Goal: Task Accomplishment & Management: Manage account settings

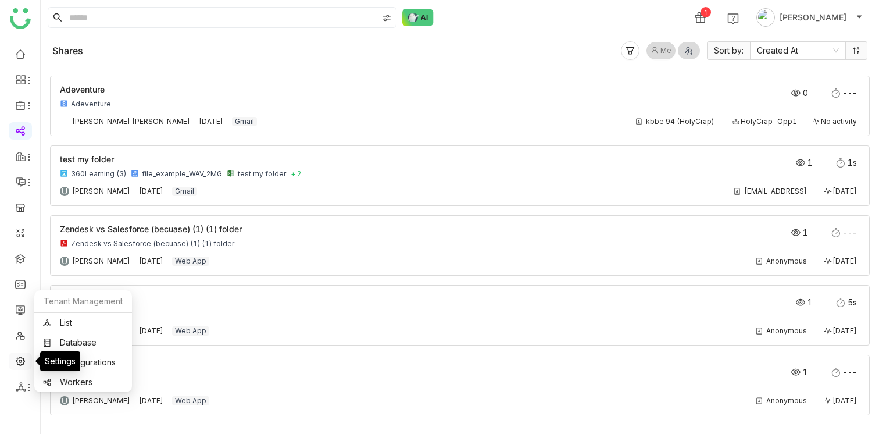
click at [18, 362] on link at bounding box center [20, 360] width 10 height 10
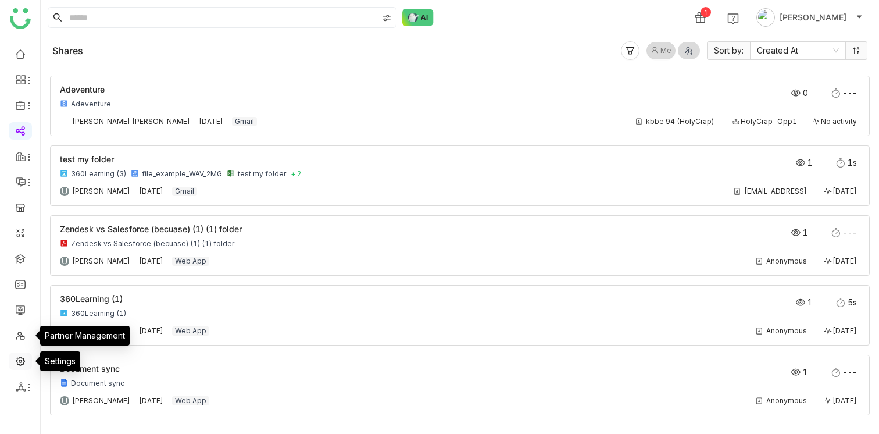
click at [23, 357] on link at bounding box center [20, 360] width 10 height 10
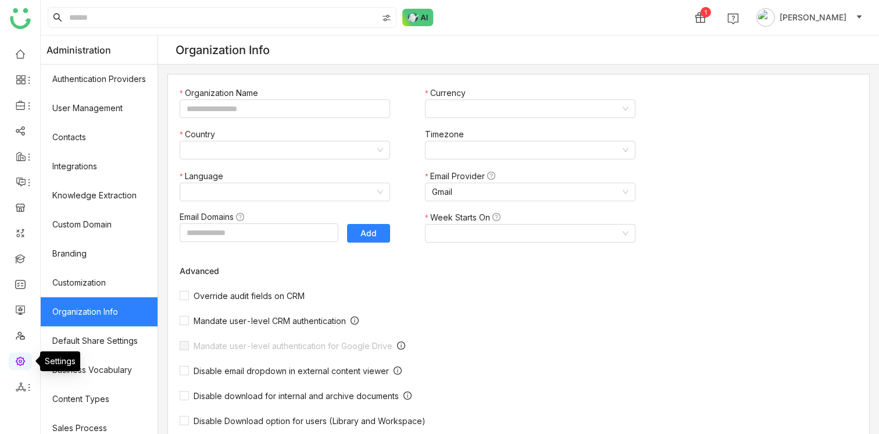
click at [22, 360] on link at bounding box center [20, 360] width 10 height 10
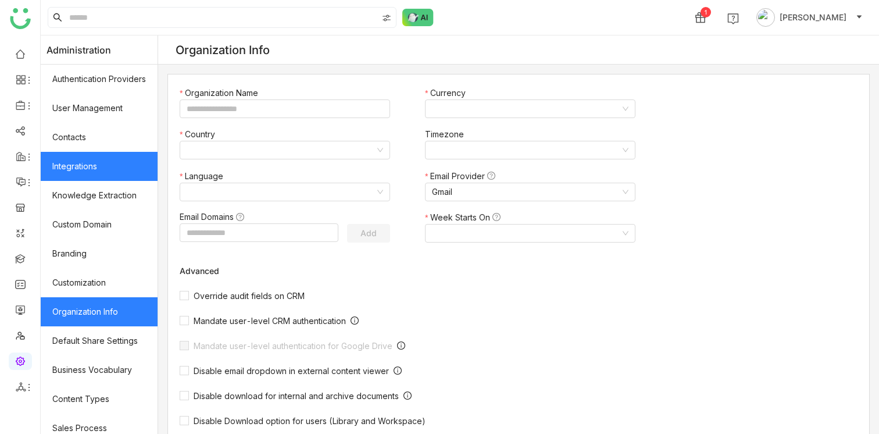
type input "*******"
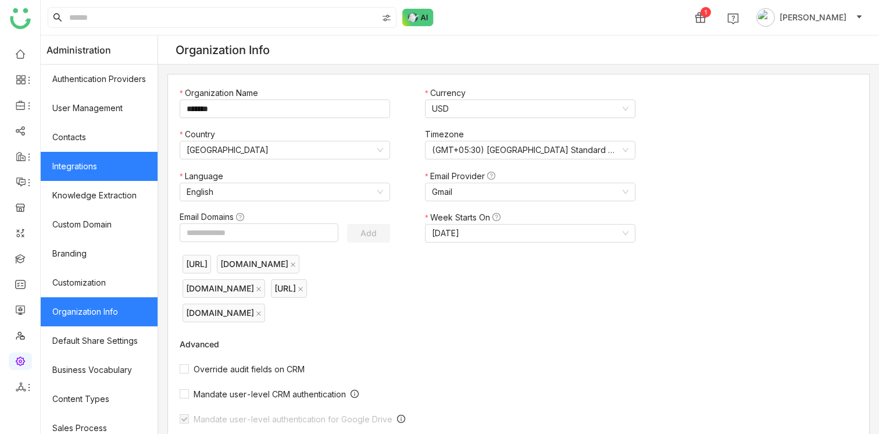
click at [115, 175] on link "Integrations" at bounding box center [99, 166] width 117 height 29
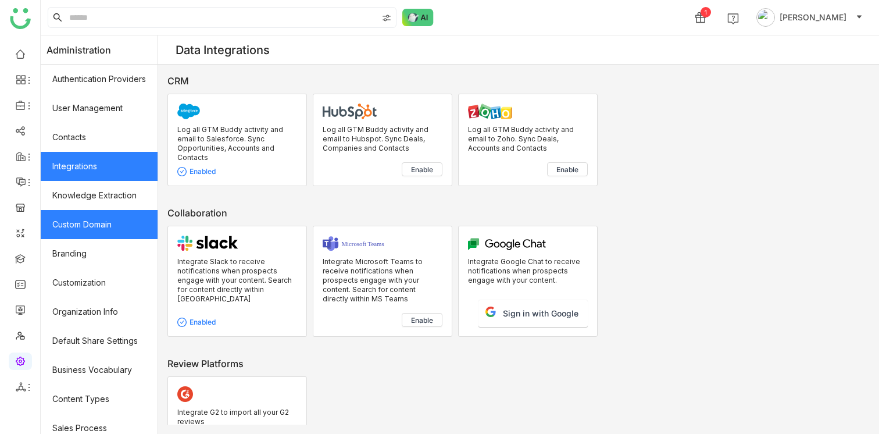
click at [97, 226] on link "Custom Domain" at bounding box center [99, 224] width 117 height 29
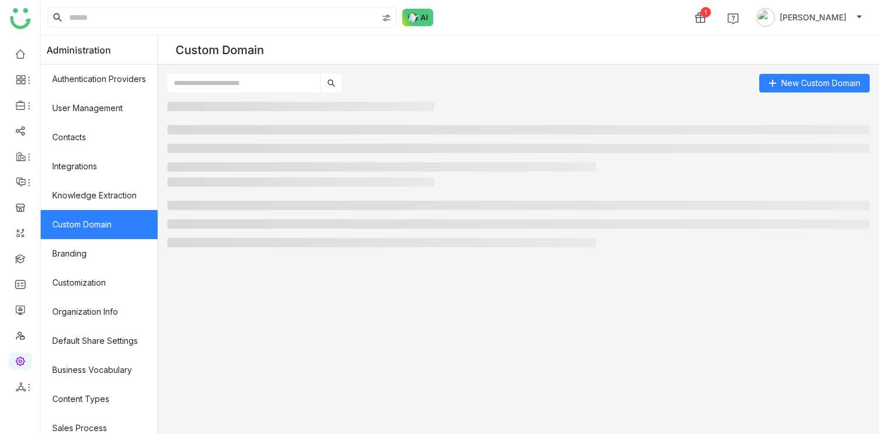
click at [99, 220] on link "Custom Domain" at bounding box center [99, 224] width 117 height 29
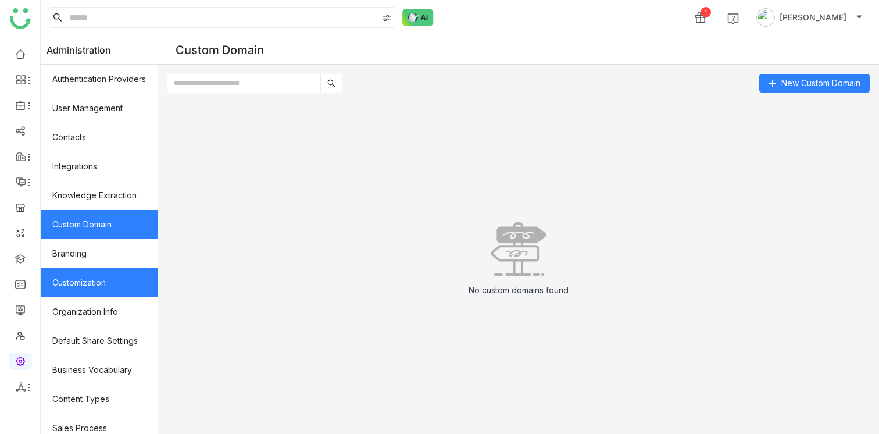
click at [100, 283] on link "Customization" at bounding box center [99, 282] width 117 height 29
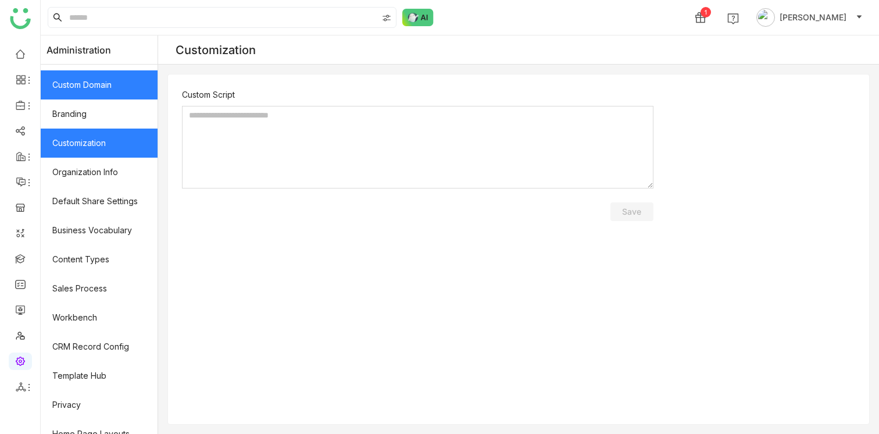
scroll to position [144, 0]
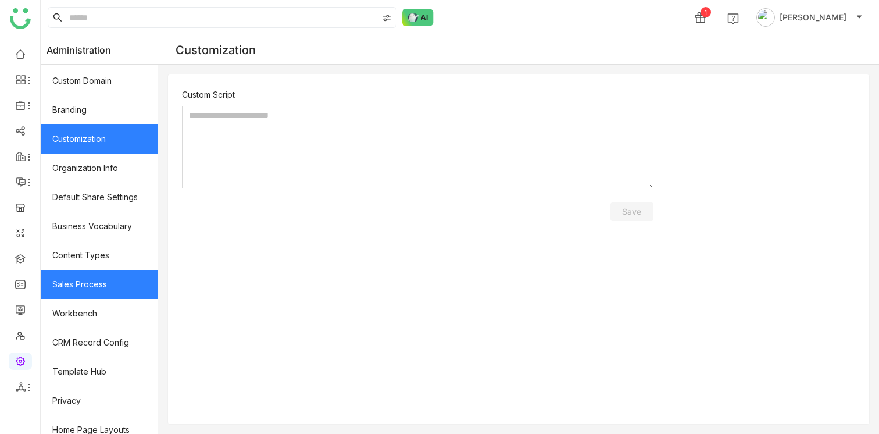
click at [88, 279] on link "Sales Process" at bounding box center [99, 284] width 117 height 29
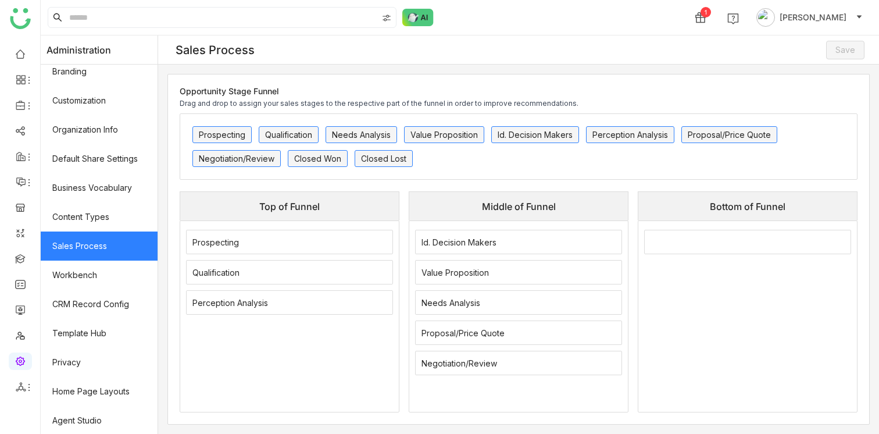
scroll to position [183, 0]
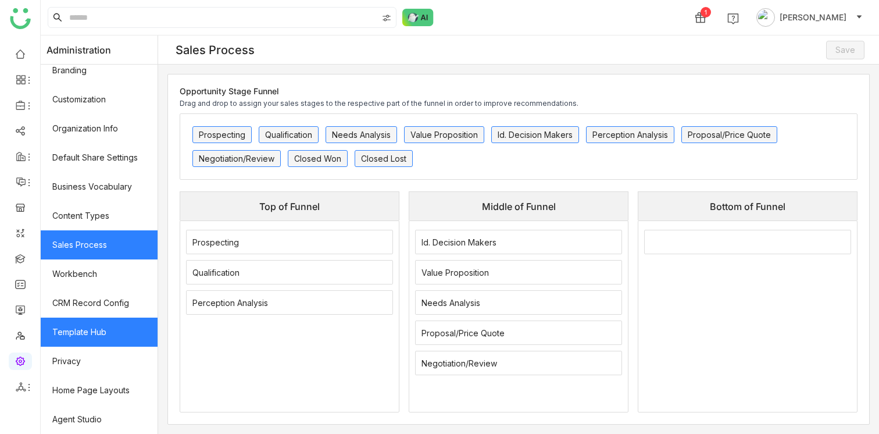
click at [87, 326] on link "Template Hub" at bounding box center [99, 331] width 117 height 29
click at [90, 330] on link "Template Hub" at bounding box center [99, 331] width 117 height 29
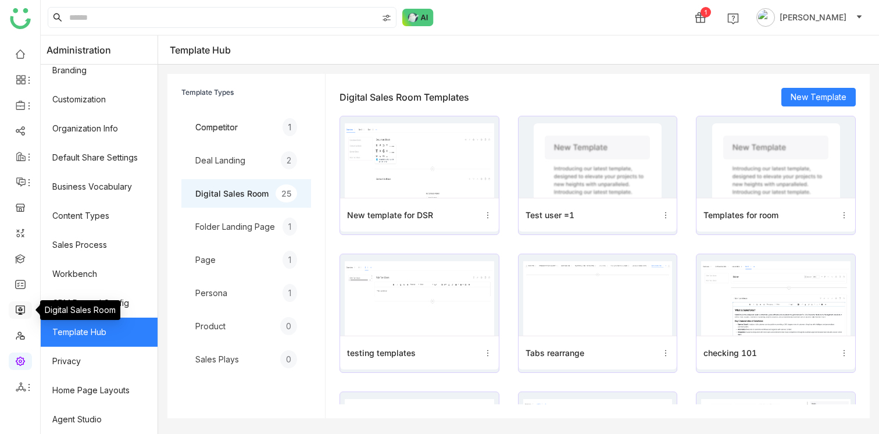
click at [19, 312] on link at bounding box center [20, 309] width 10 height 10
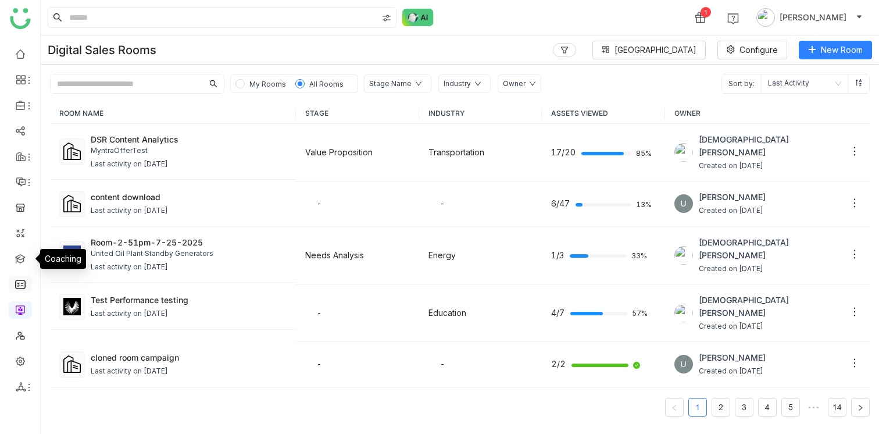
click at [23, 281] on link at bounding box center [20, 284] width 10 height 10
click at [15, 288] on link at bounding box center [20, 284] width 10 height 10
click at [21, 287] on link at bounding box center [20, 284] width 10 height 10
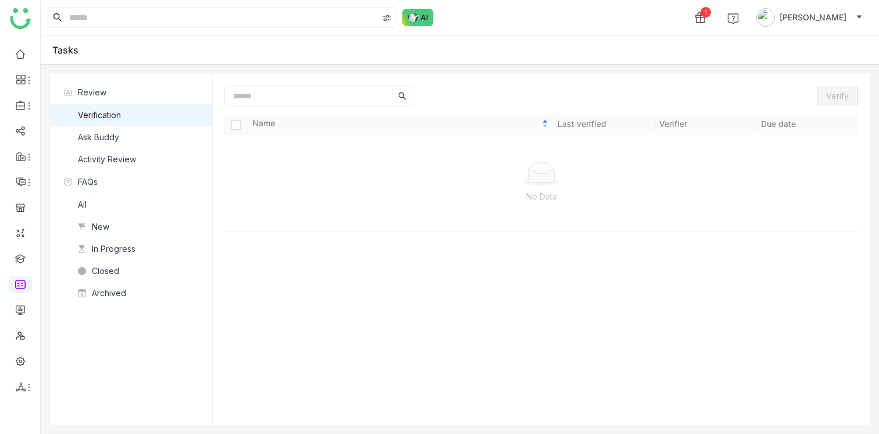
click at [114, 139] on div "Ask Buddy" at bounding box center [98, 137] width 41 height 13
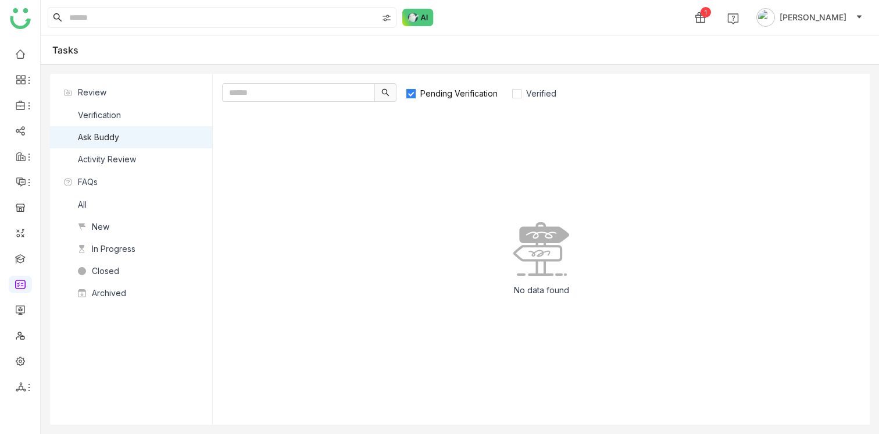
click at [125, 116] on nz-list-item "Verification" at bounding box center [131, 115] width 162 height 22
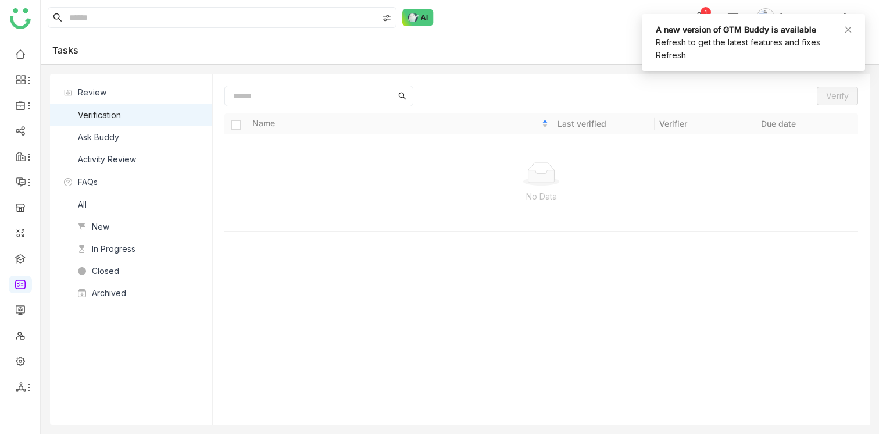
click at [123, 133] on nz-list-item "Ask Buddy" at bounding box center [131, 137] width 162 height 22
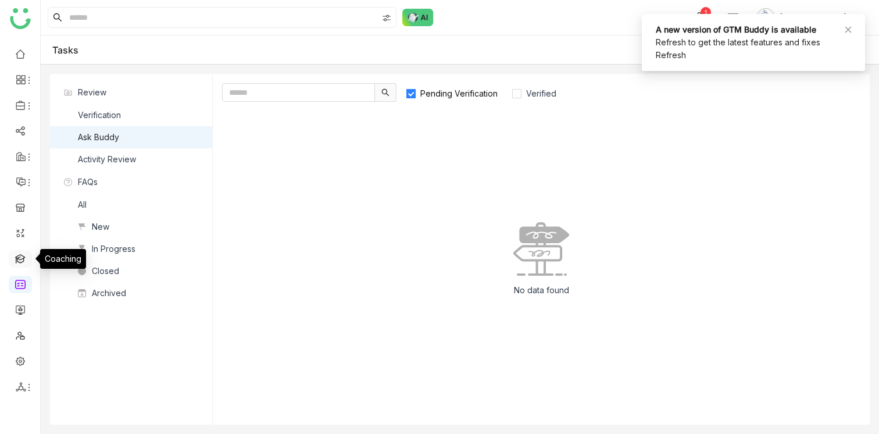
click at [19, 254] on link at bounding box center [20, 258] width 10 height 10
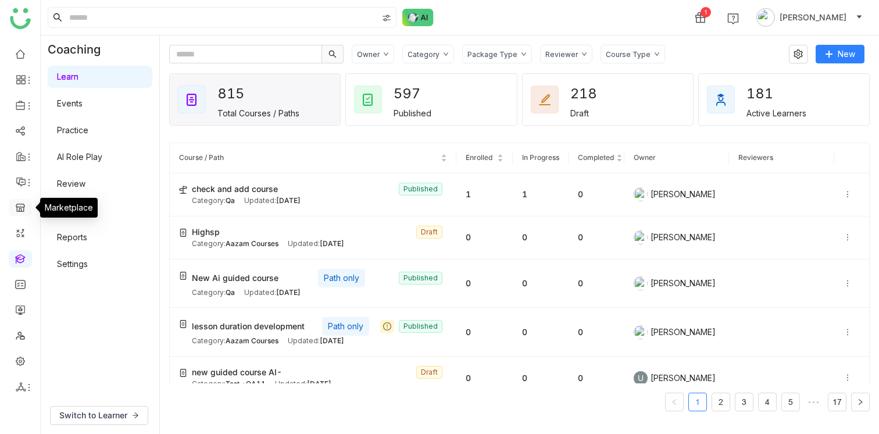
click at [18, 207] on link at bounding box center [20, 207] width 10 height 10
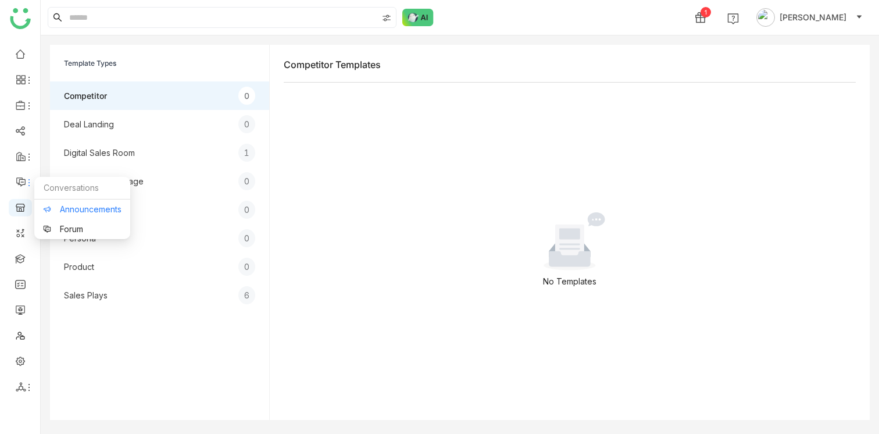
click at [70, 206] on link "Announcements" at bounding box center [82, 209] width 79 height 8
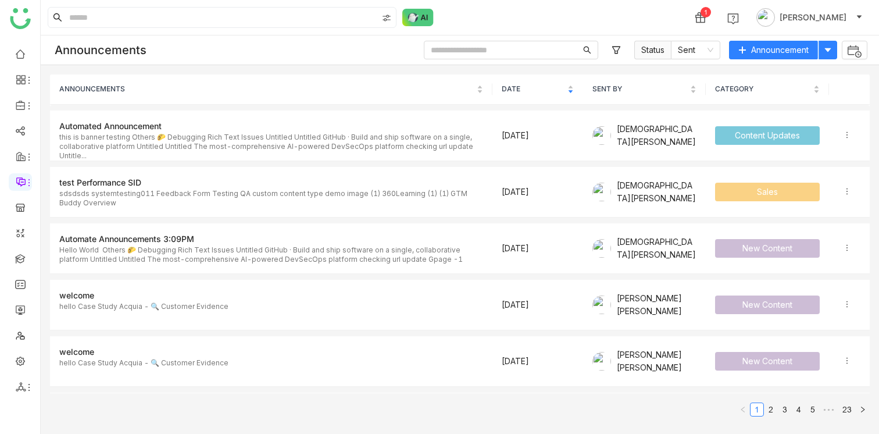
click at [283, 54] on div "Announcements Status Sent Announcement" at bounding box center [460, 50] width 839 height 30
click at [74, 148] on link "Template" at bounding box center [81, 152] width 76 height 8
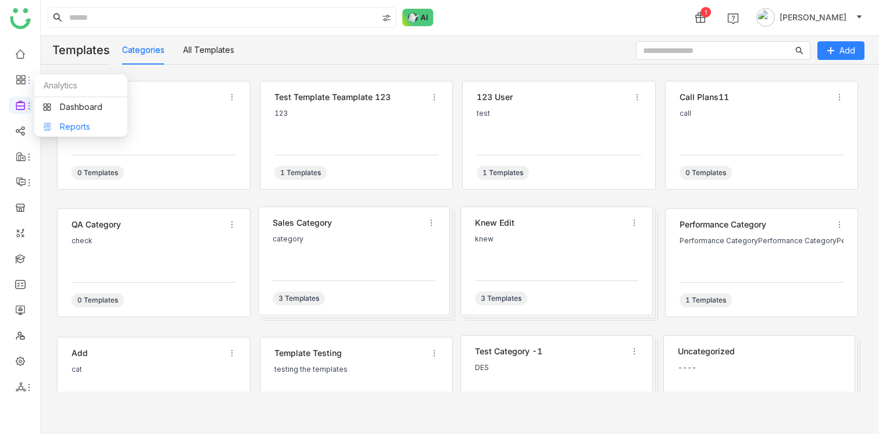
click at [70, 123] on link "Reports" at bounding box center [81, 127] width 76 height 8
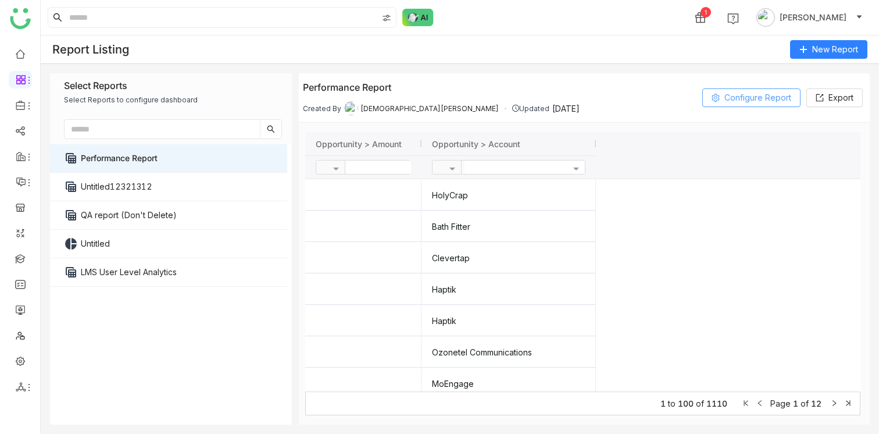
click at [737, 97] on span "Configure Report" at bounding box center [758, 97] width 67 height 17
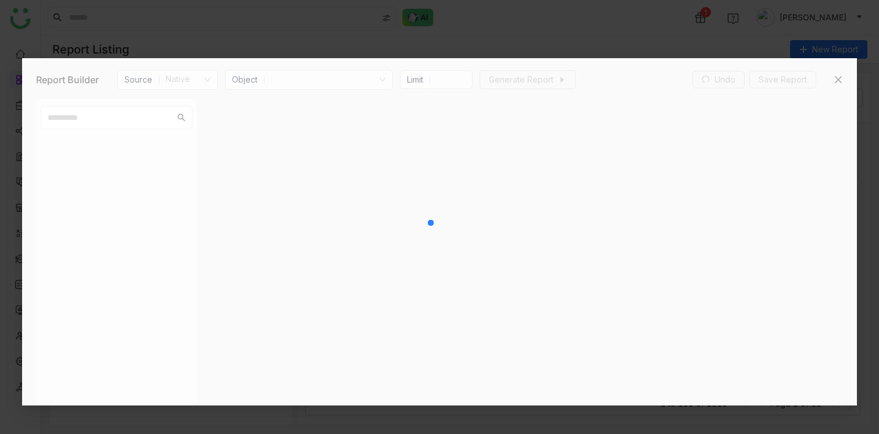
type input "***"
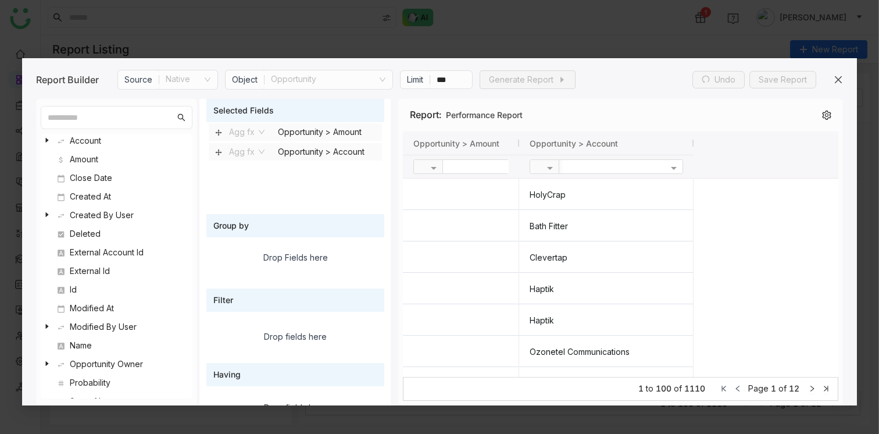
click at [838, 76] on icon at bounding box center [838, 79] width 9 height 9
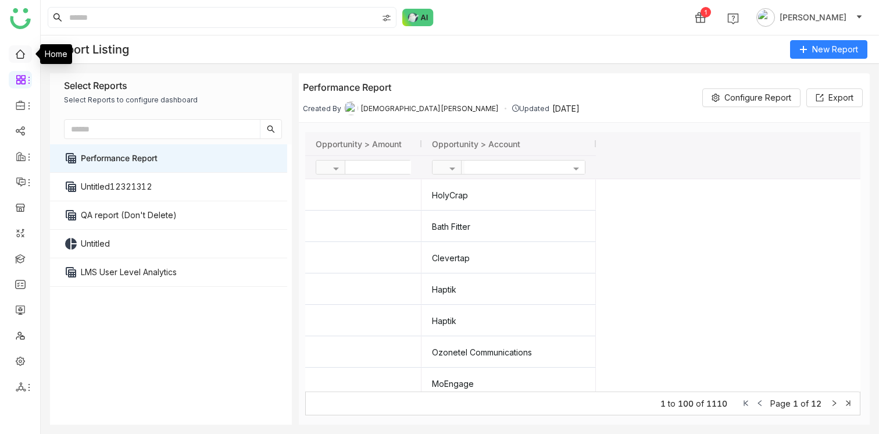
click at [15, 55] on link at bounding box center [20, 53] width 10 height 10
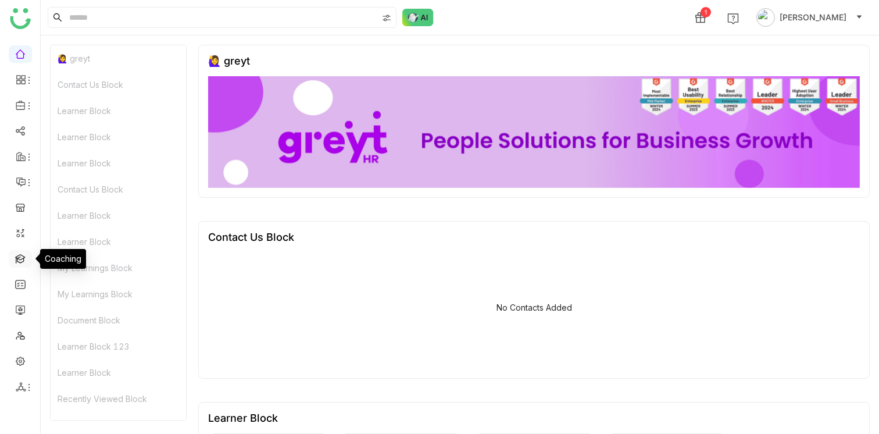
click at [24, 261] on link at bounding box center [20, 258] width 10 height 10
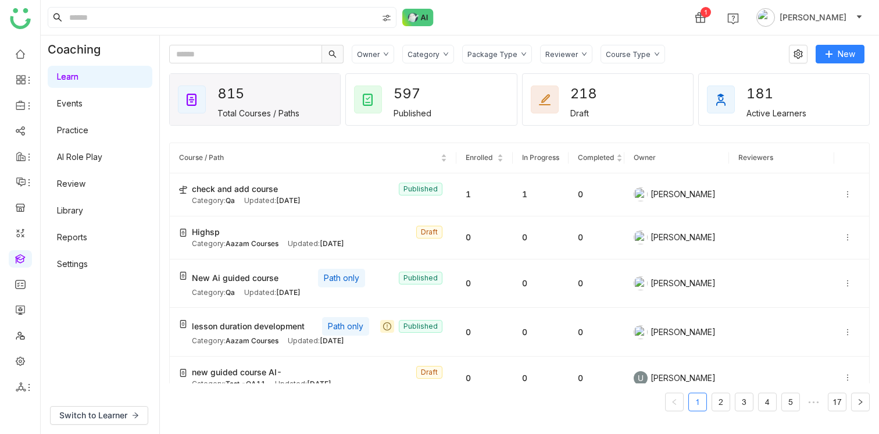
click at [77, 237] on link "Reports" at bounding box center [72, 237] width 30 height 10
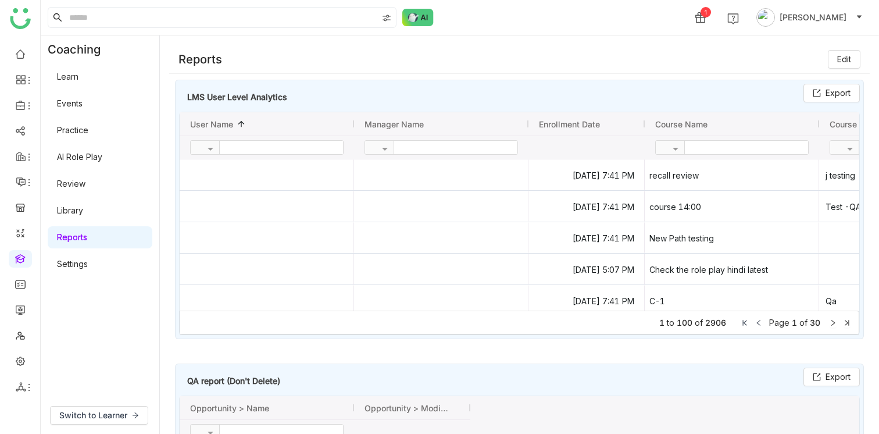
click at [84, 265] on link "Settings" at bounding box center [72, 264] width 31 height 10
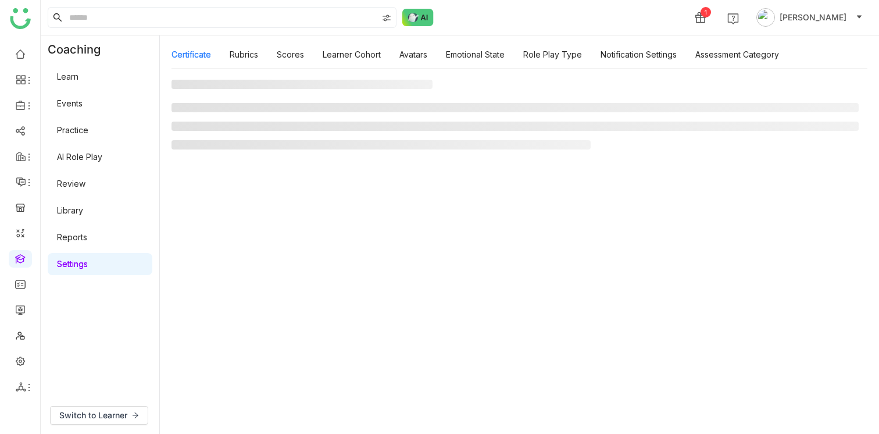
click at [88, 262] on link "Settings" at bounding box center [72, 264] width 31 height 10
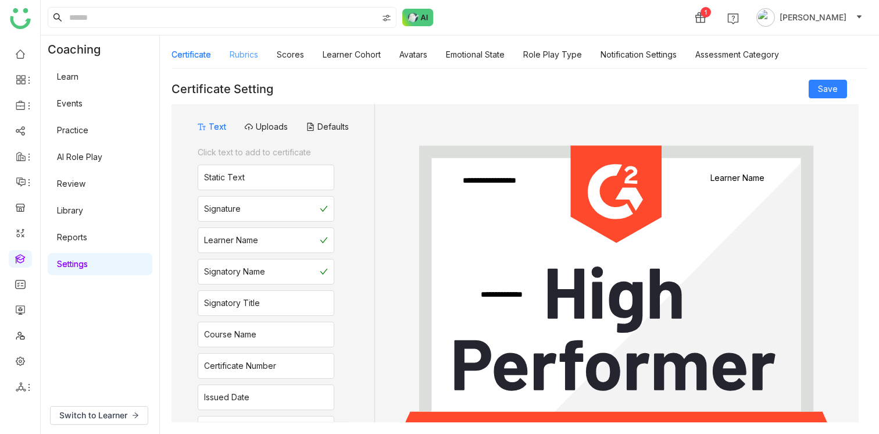
click at [239, 58] on link "Rubrics" at bounding box center [244, 54] width 28 height 10
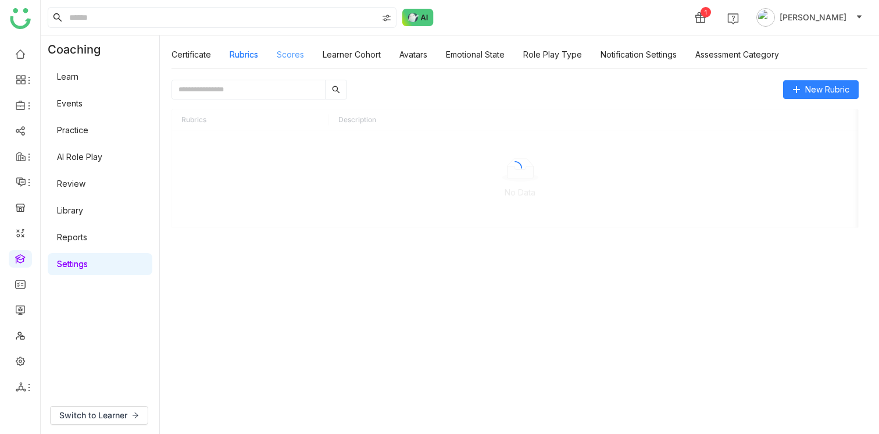
click at [291, 59] on link "Scores" at bounding box center [290, 54] width 27 height 10
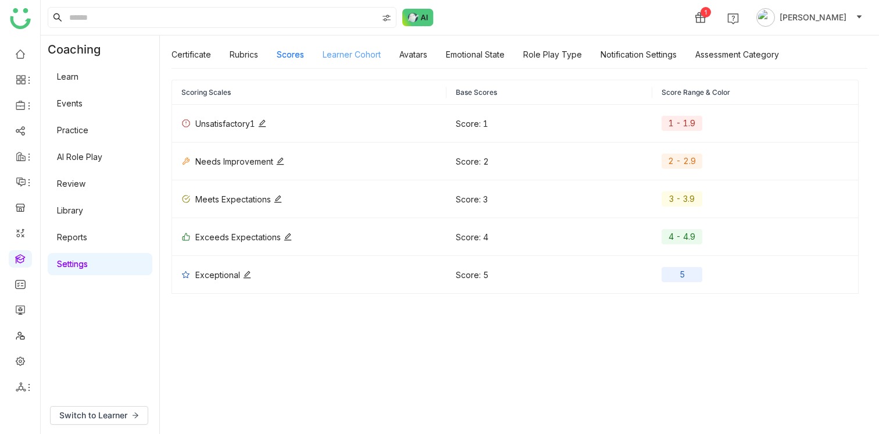
click at [350, 58] on link "Learner Cohort" at bounding box center [352, 54] width 58 height 10
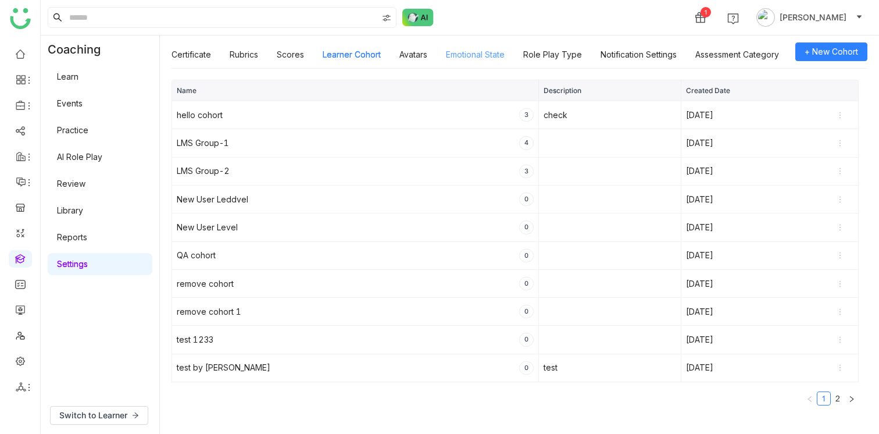
click at [487, 59] on link "Emotional State" at bounding box center [475, 54] width 59 height 10
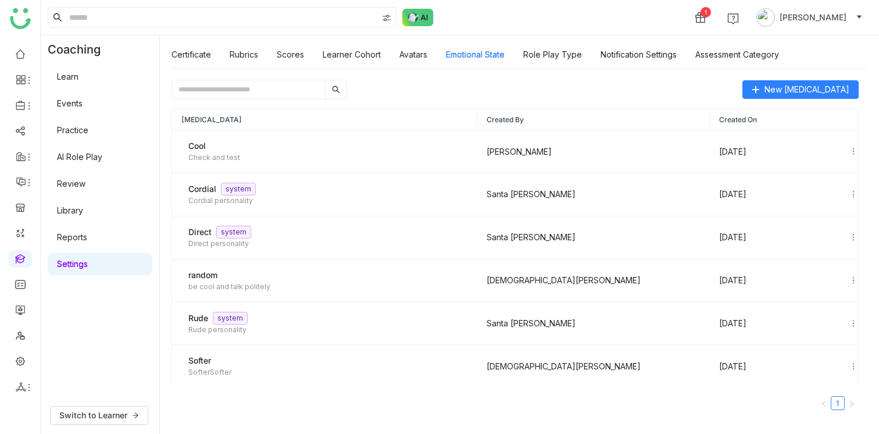
click at [692, 55] on div "Certificate Rubrics Scores Learner Cohort Avatars Emotional State Role Play Typ…" at bounding box center [476, 54] width 608 height 27
click at [715, 53] on link "Assessment Category" at bounding box center [737, 54] width 84 height 10
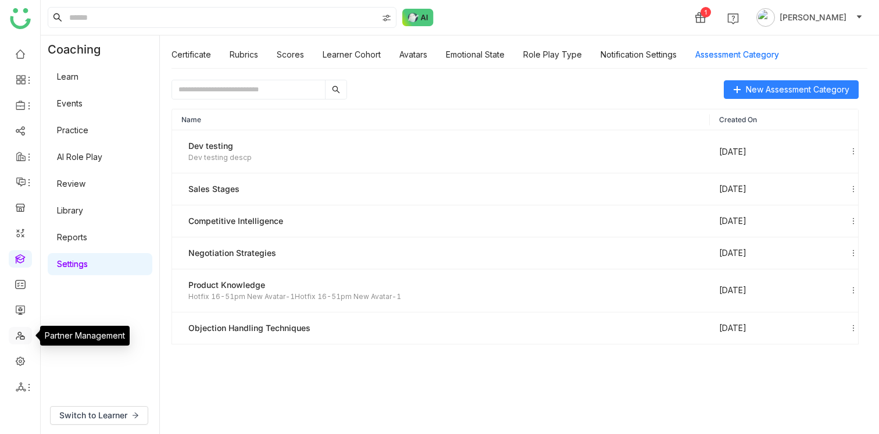
click at [18, 333] on link at bounding box center [20, 335] width 10 height 10
click at [19, 337] on link at bounding box center [20, 335] width 10 height 10
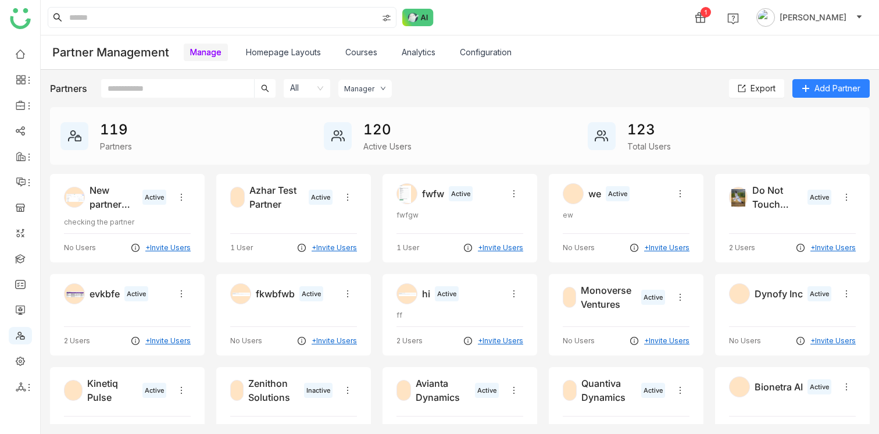
click at [424, 51] on link "Analytics" at bounding box center [419, 52] width 34 height 10
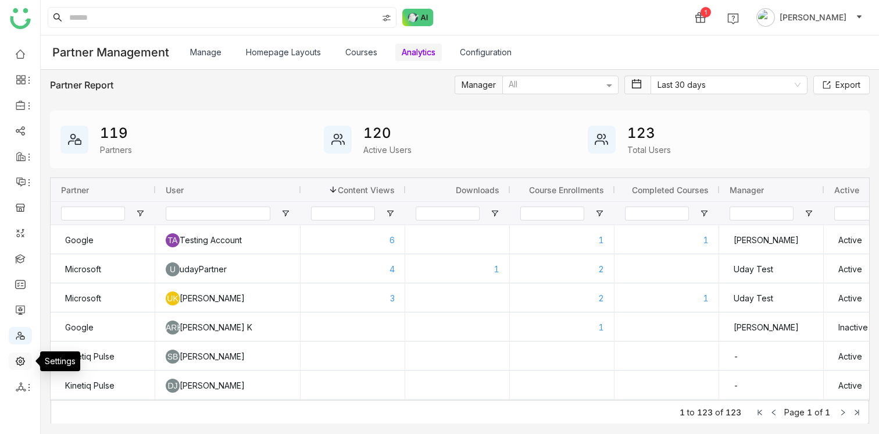
click at [21, 355] on link at bounding box center [20, 360] width 10 height 10
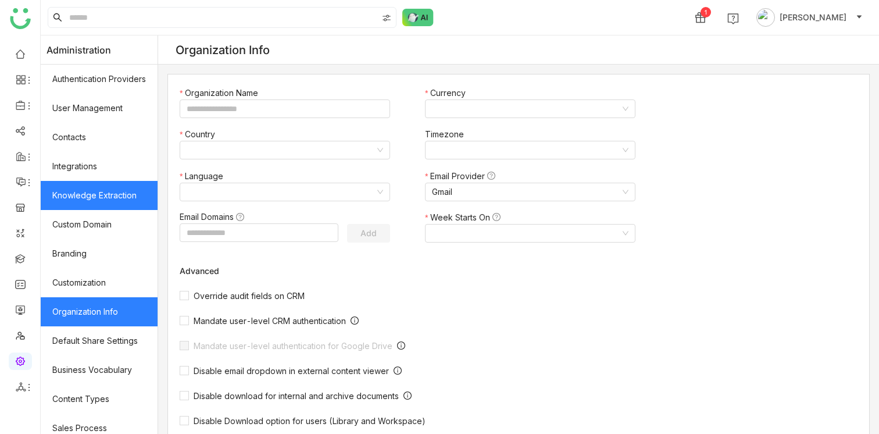
type input "*******"
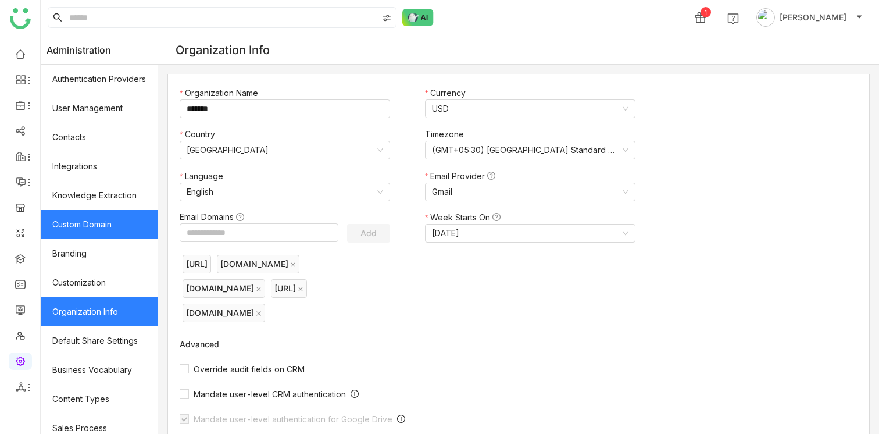
click at [87, 226] on link "Custom Domain" at bounding box center [99, 224] width 117 height 29
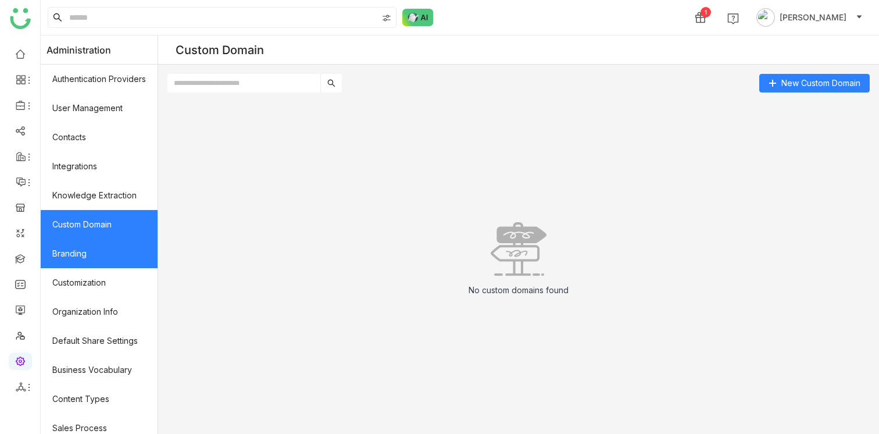
click at [92, 255] on link "Branding" at bounding box center [99, 253] width 117 height 29
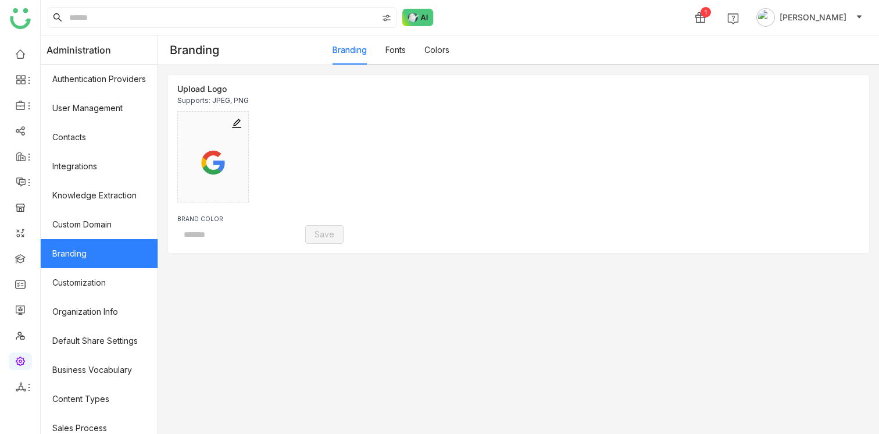
type input "*******"
click at [393, 48] on link "Fonts" at bounding box center [396, 50] width 20 height 10
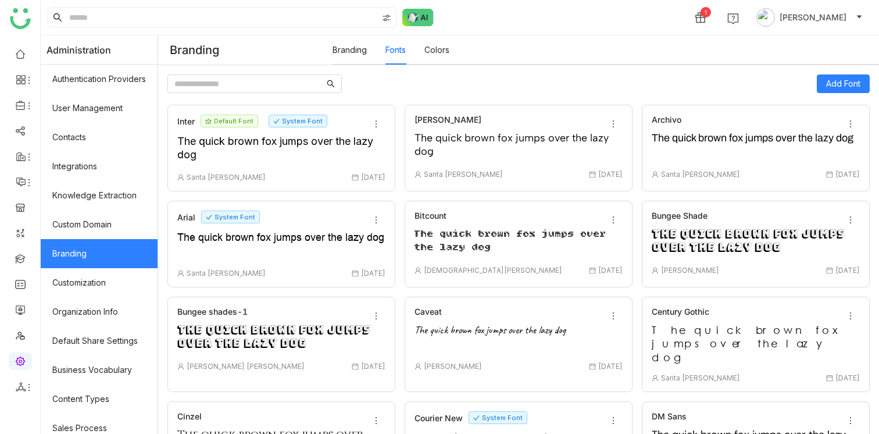
click at [448, 49] on link "Colors" at bounding box center [436, 50] width 25 height 10
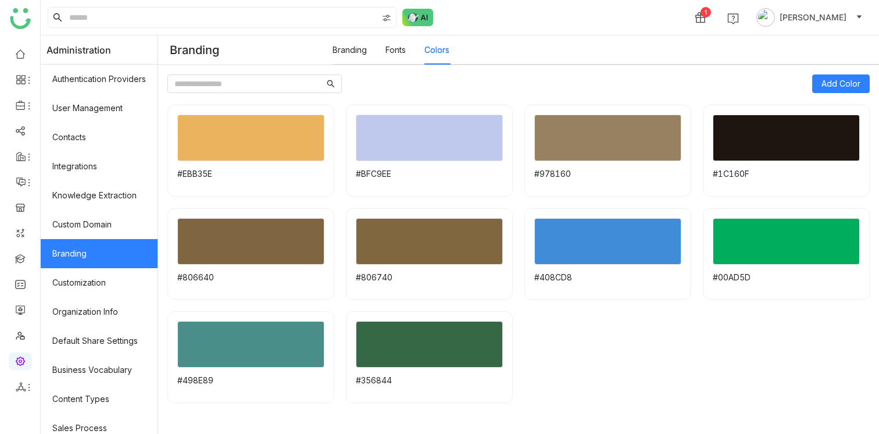
click at [404, 51] on link "Fonts" at bounding box center [396, 50] width 20 height 10
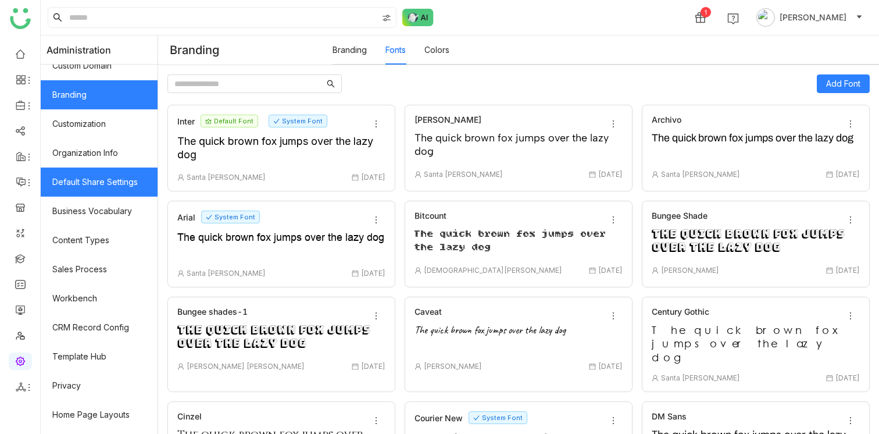
scroll to position [183, 0]
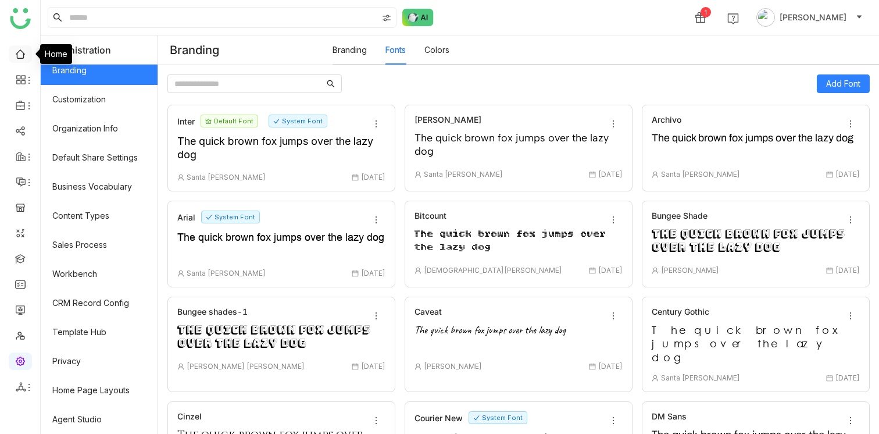
click at [15, 52] on link at bounding box center [20, 53] width 10 height 10
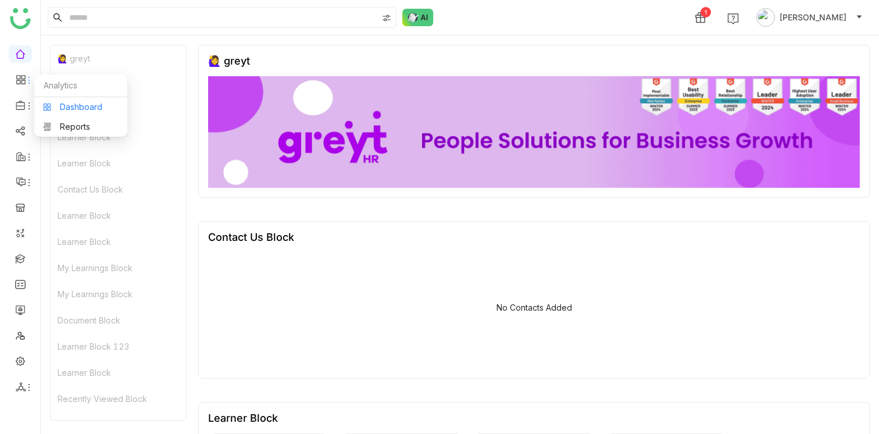
click at [59, 105] on link "Dashboard" at bounding box center [81, 107] width 76 height 8
